Goal: Use online tool/utility: Utilize a website feature to perform a specific function

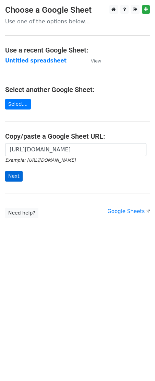
scroll to position [0, 156]
type input "[URL][DOMAIN_NAME]"
click at [15, 175] on input "Next" at bounding box center [13, 176] width 17 height 11
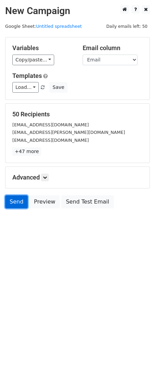
click at [11, 204] on link "Send" at bounding box center [16, 201] width 23 height 13
